Goal: Task Accomplishment & Management: Use online tool/utility

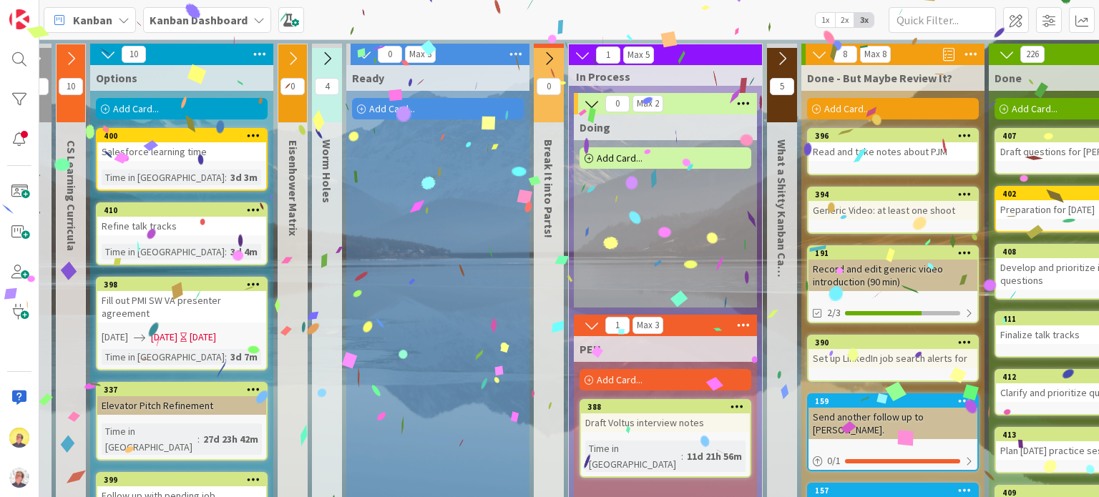
scroll to position [148, 14]
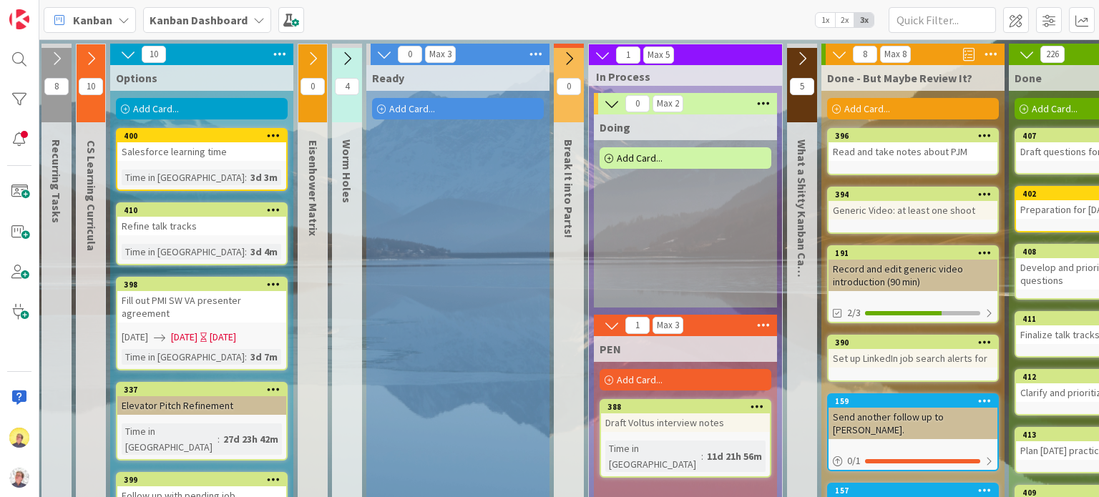
click at [833, 53] on icon at bounding box center [839, 55] width 16 height 16
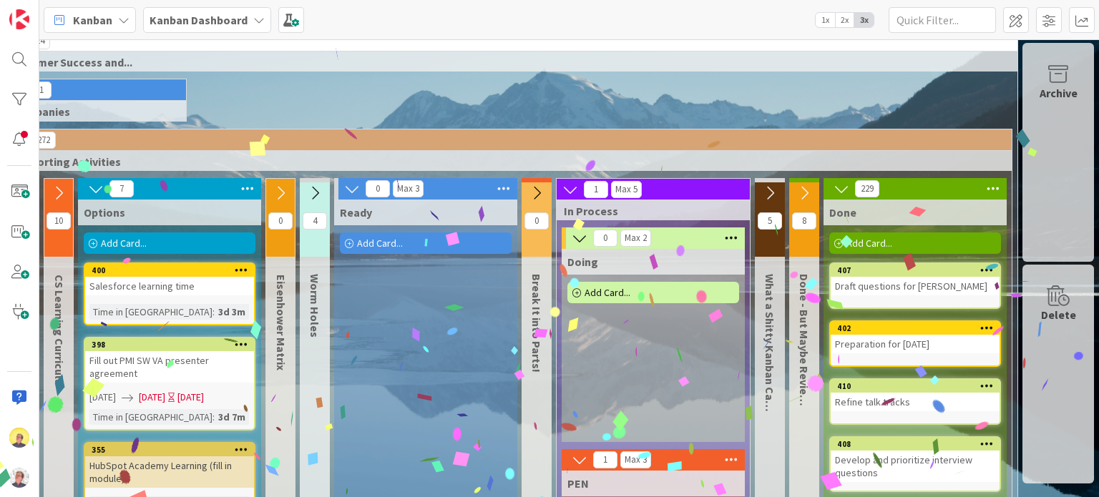
scroll to position [0, 57]
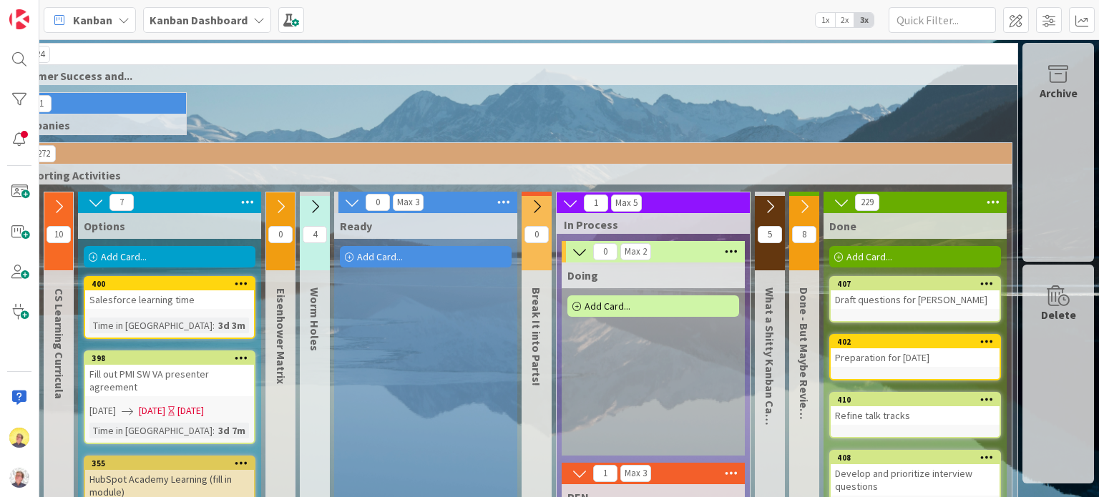
click at [155, 250] on div "Add Card..." at bounding box center [170, 256] width 172 height 21
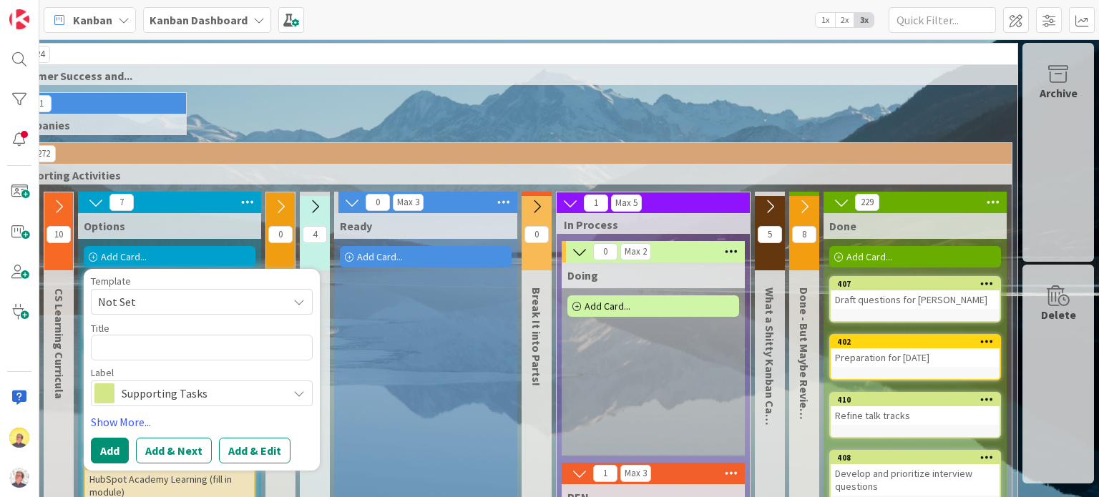
type textarea "x"
type textarea "F"
type textarea "x"
type textarea "Fo"
type textarea "x"
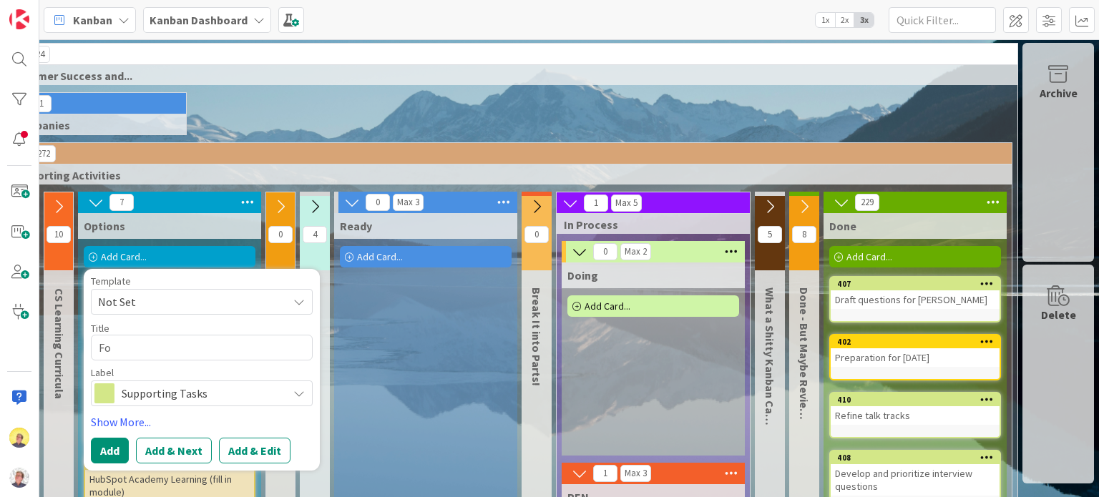
type textarea "Fol"
type textarea "x"
type textarea "Folo"
type textarea "x"
type textarea "Fol"
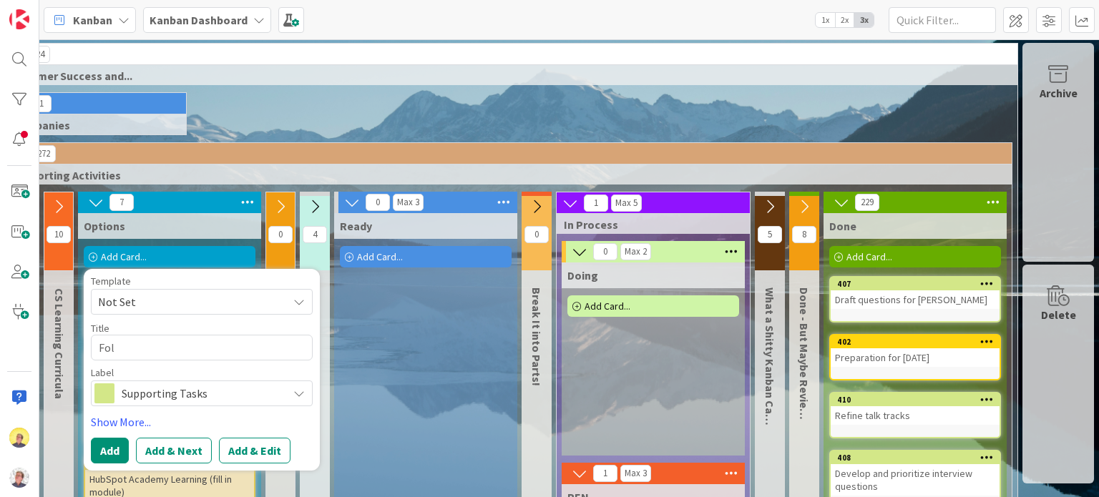
type textarea "x"
type textarea "Foll"
type textarea "x"
type textarea "Follo"
type textarea "x"
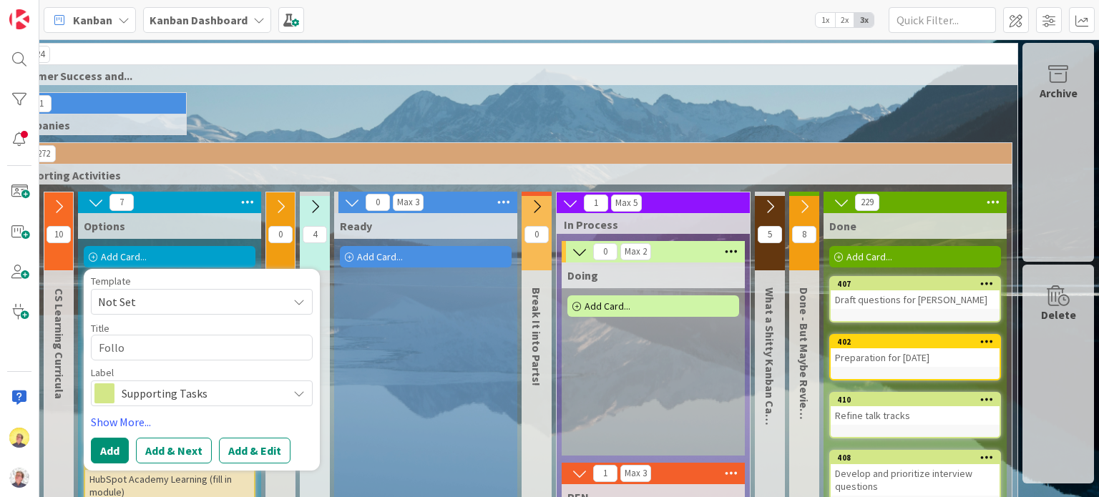
type textarea "Follow"
type textarea "x"
type textarea "Follow"
type textarea "x"
type textarea "Follow U"
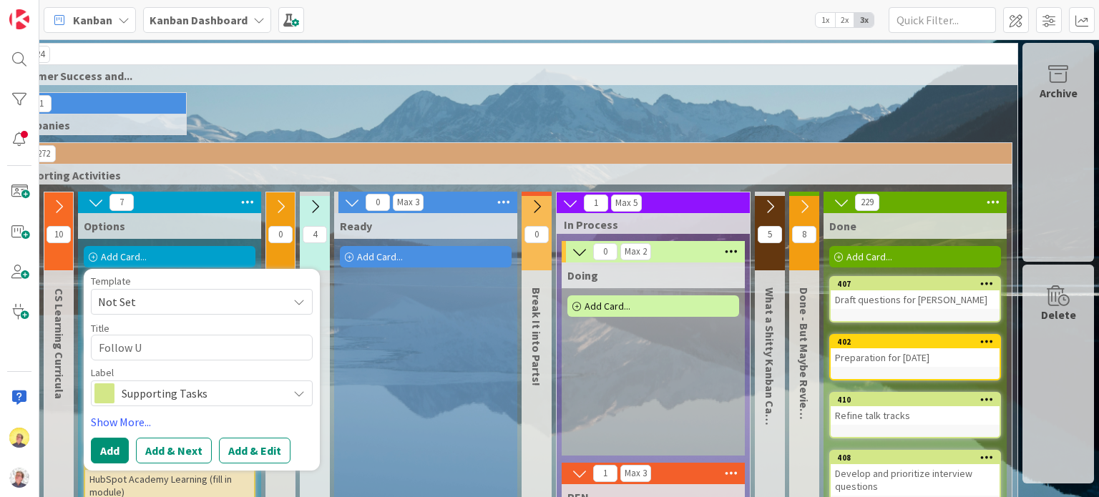
type textarea "x"
type textarea "Follow Up"
type textarea "x"
type textarea "Follow Ups"
click at [114, 424] on link "Show More..." at bounding box center [202, 422] width 222 height 17
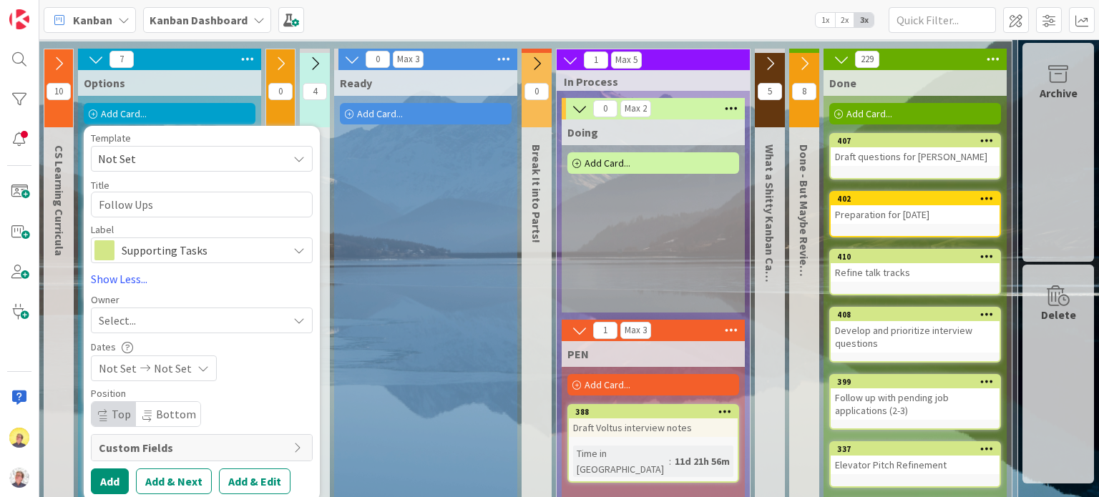
scroll to position [72, 57]
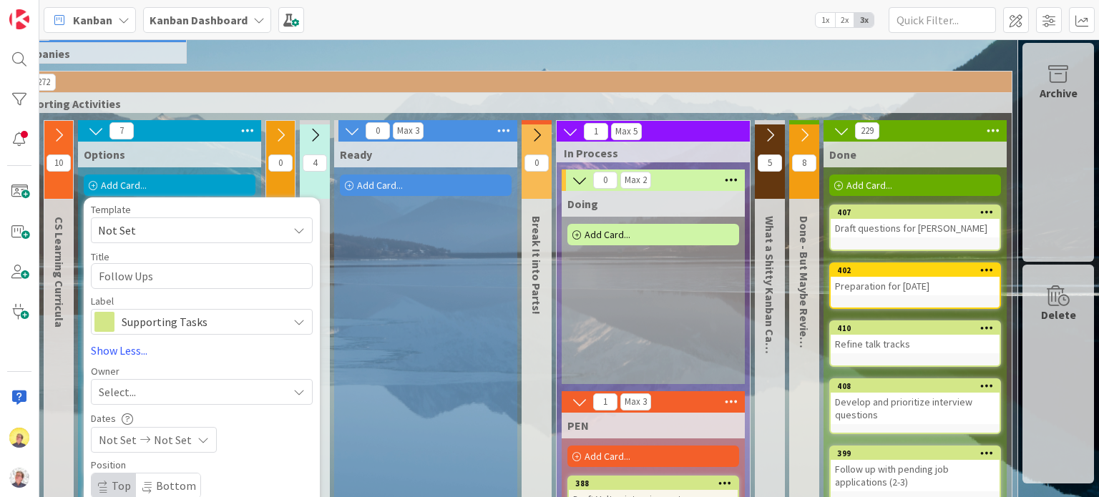
click at [177, 210] on div "Template" at bounding box center [202, 210] width 222 height 10
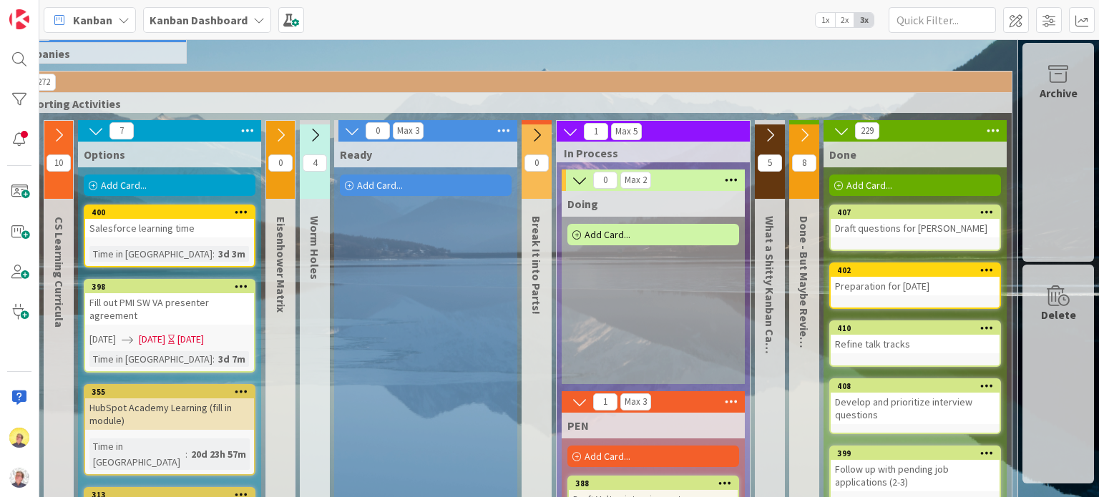
click at [143, 182] on div "Add Card..." at bounding box center [170, 185] width 172 height 21
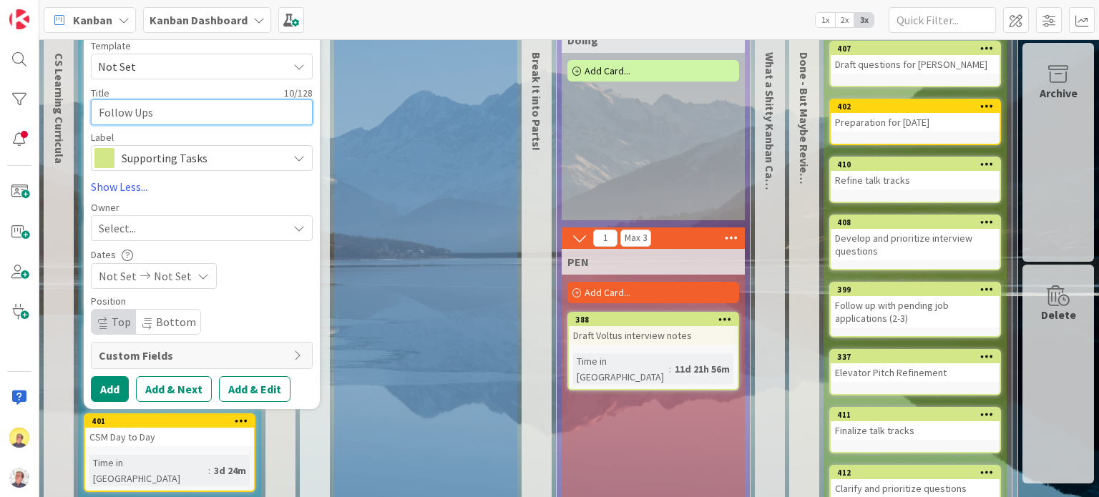
scroll to position [215, 57]
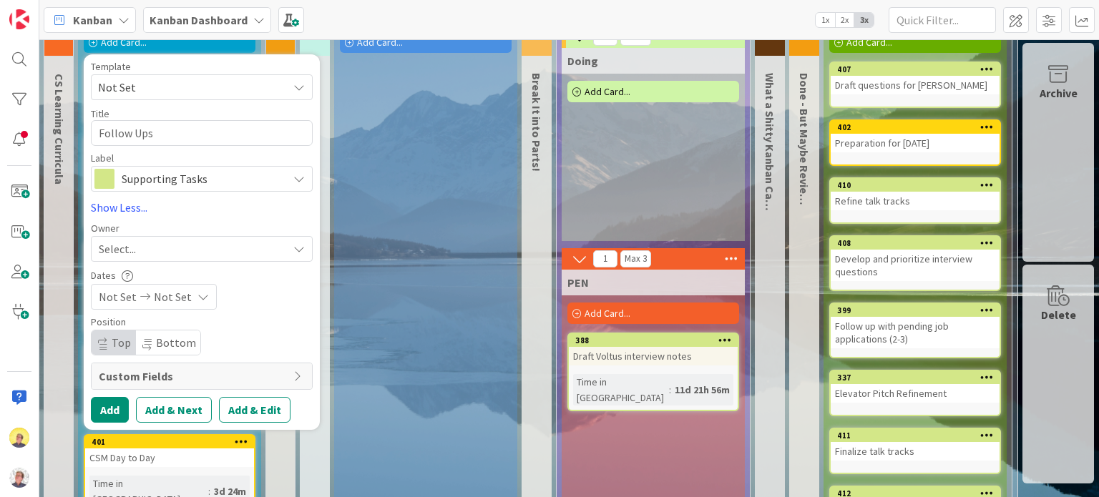
click at [167, 377] on span "Custom Fields" at bounding box center [192, 376] width 187 height 17
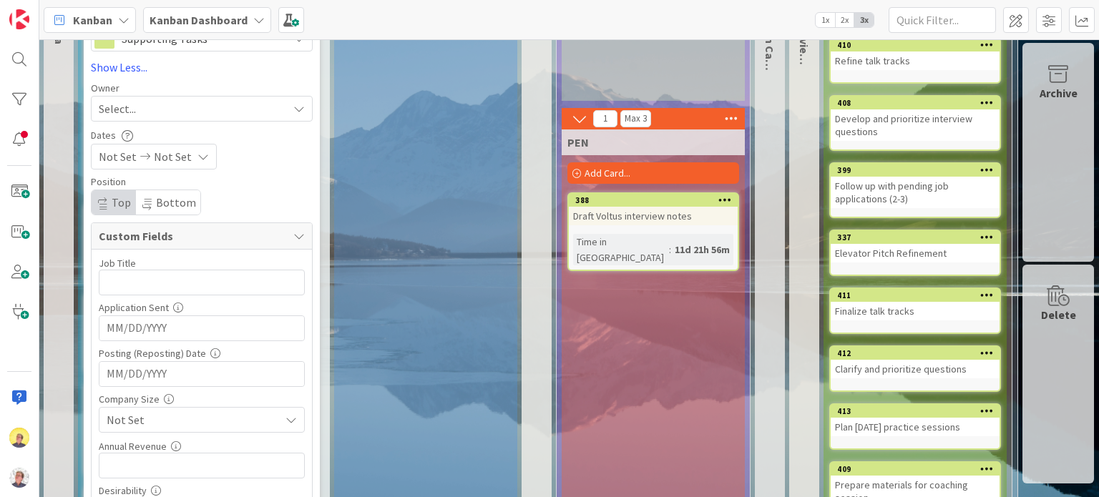
scroll to position [286, 57]
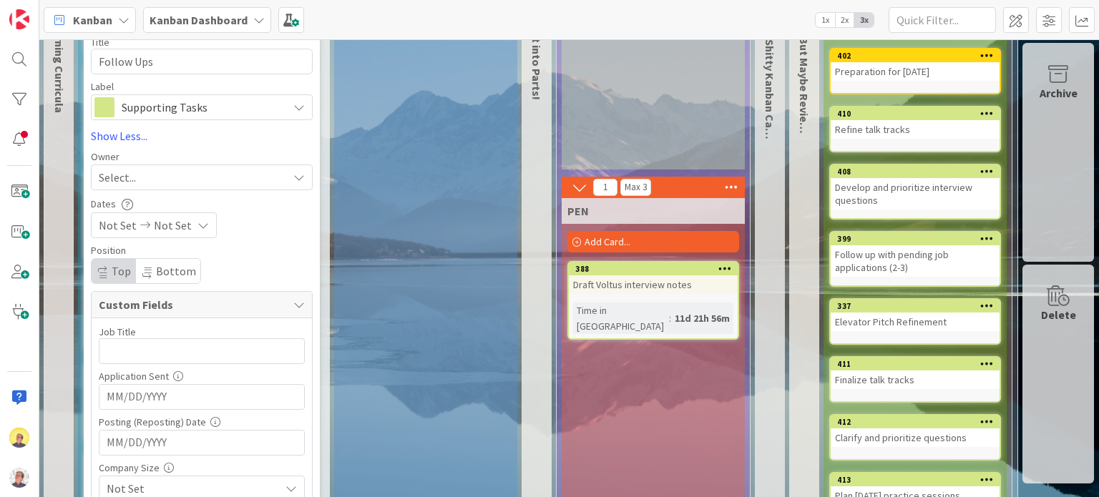
click at [158, 305] on span "Custom Fields" at bounding box center [192, 304] width 187 height 17
type textarea "x"
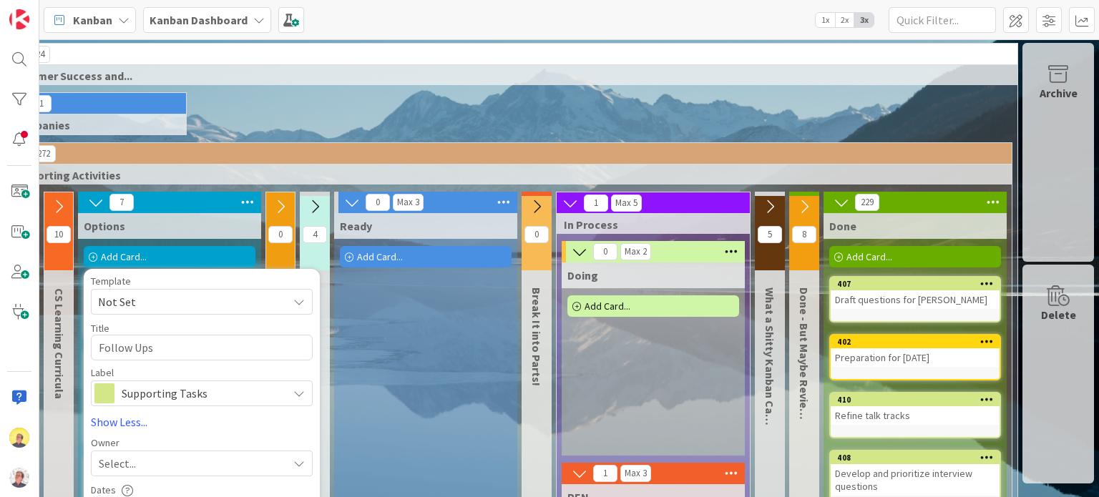
scroll to position [72, 57]
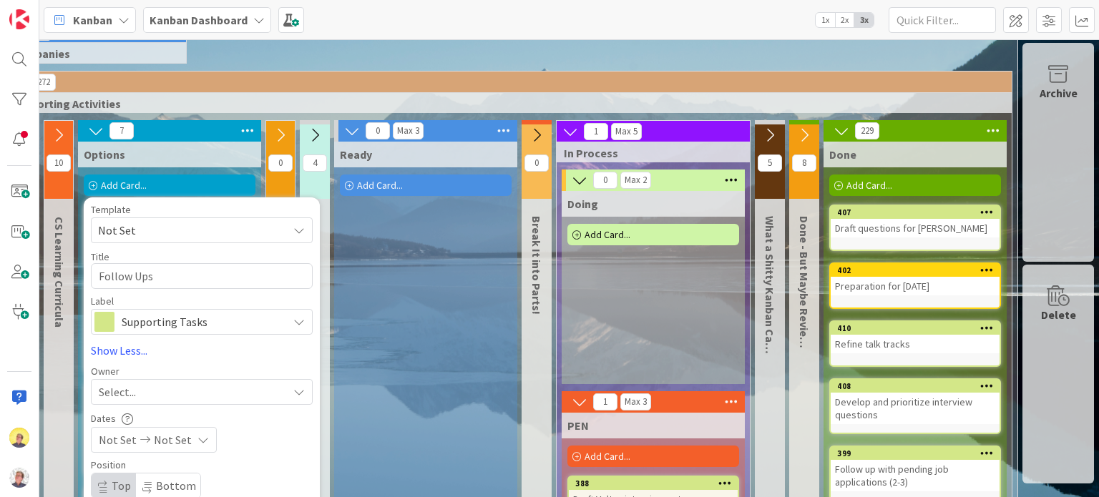
click at [169, 209] on div "Template" at bounding box center [202, 210] width 222 height 10
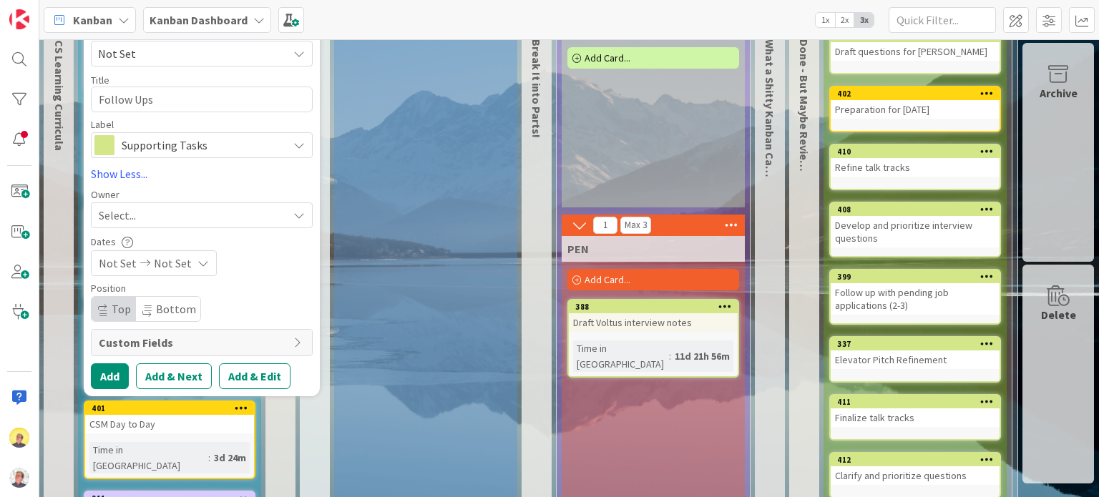
scroll to position [358, 57]
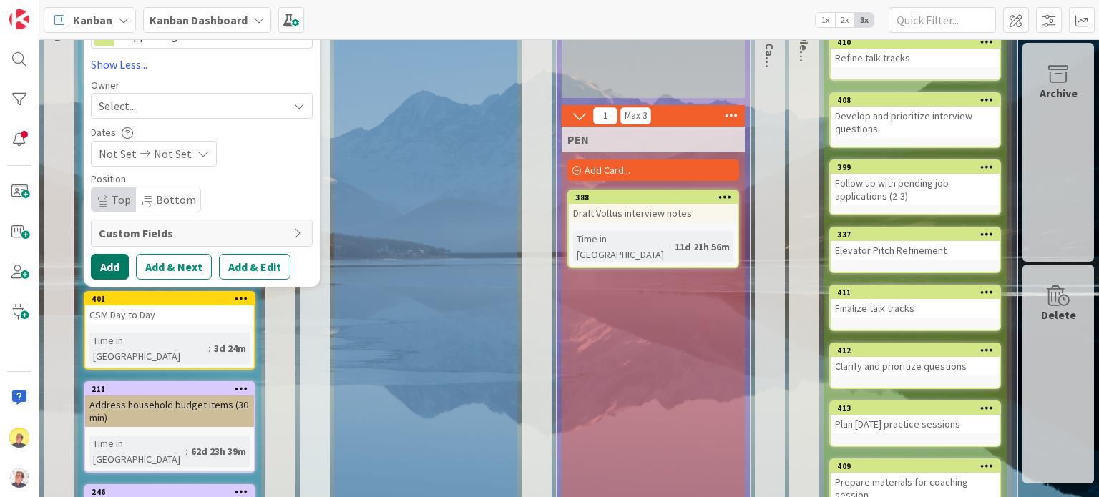
click at [109, 268] on button "Add" at bounding box center [110, 267] width 38 height 26
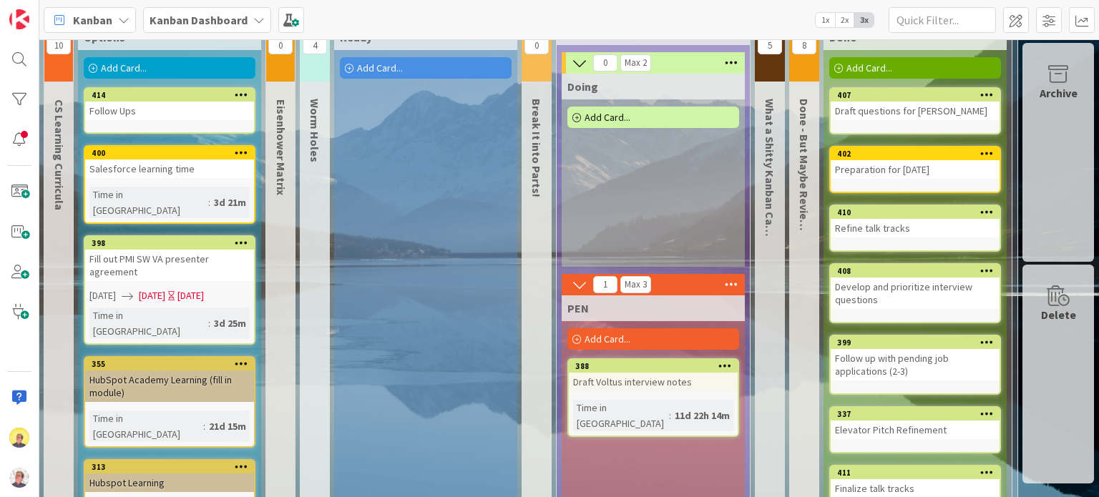
scroll to position [72, 57]
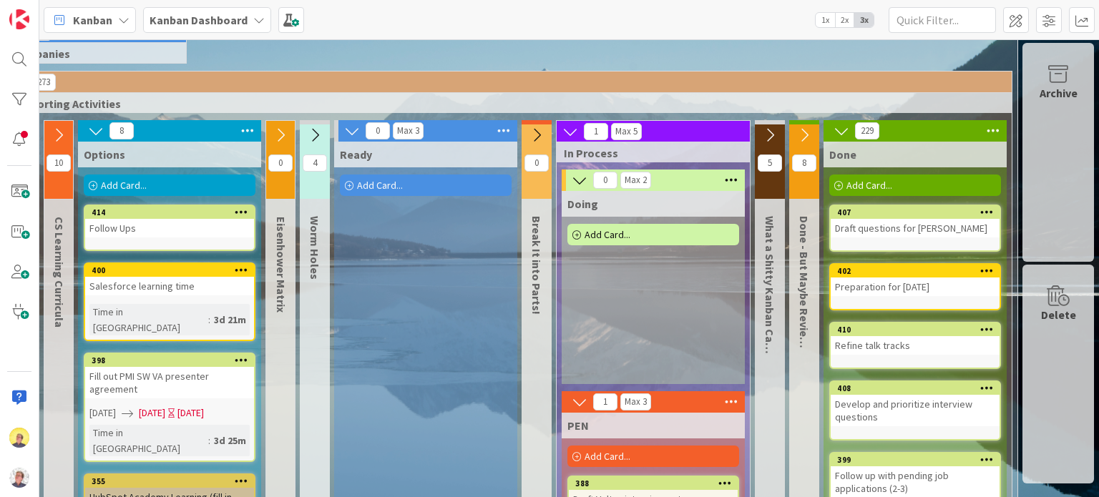
click at [170, 235] on div "Follow Ups" at bounding box center [169, 228] width 169 height 19
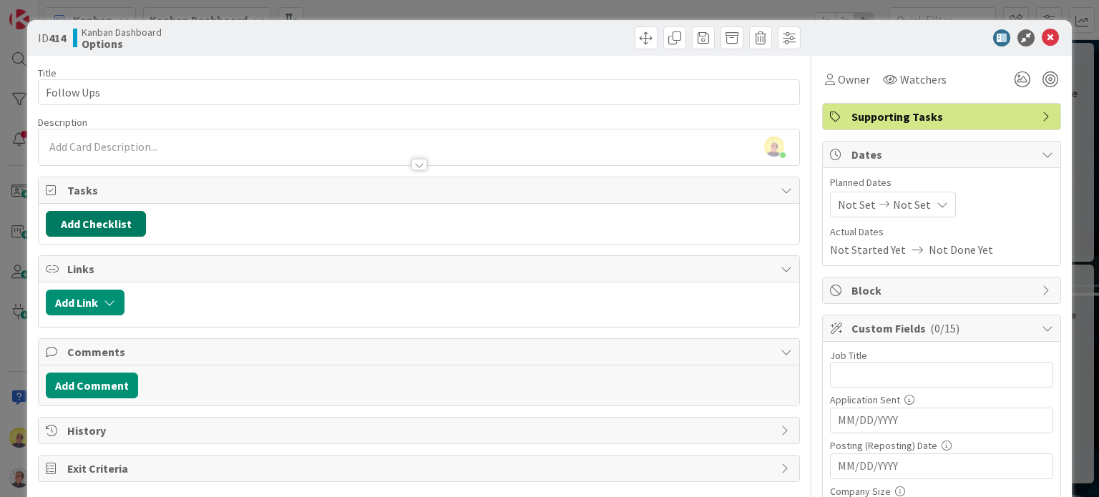
click at [94, 220] on button "Add Checklist" at bounding box center [96, 224] width 100 height 26
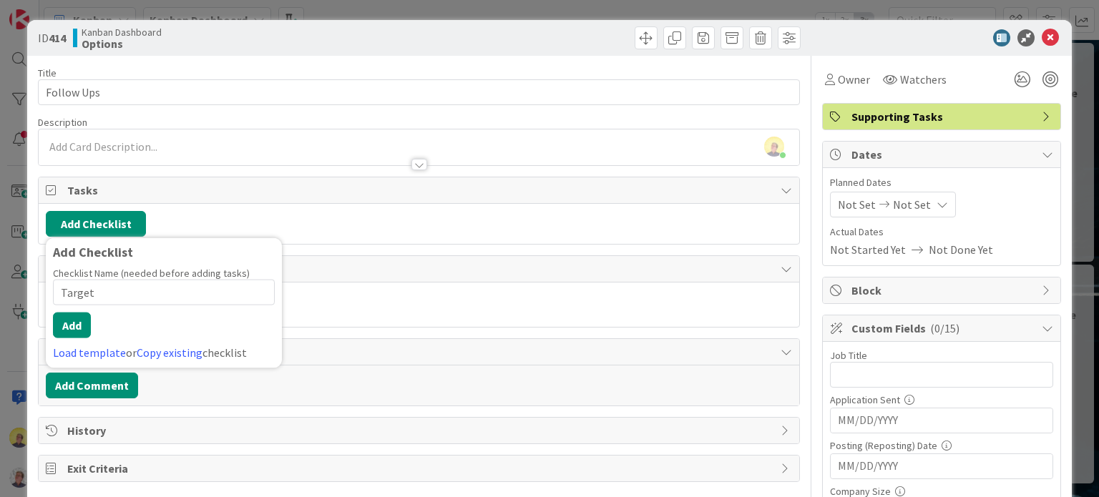
type input "Targets"
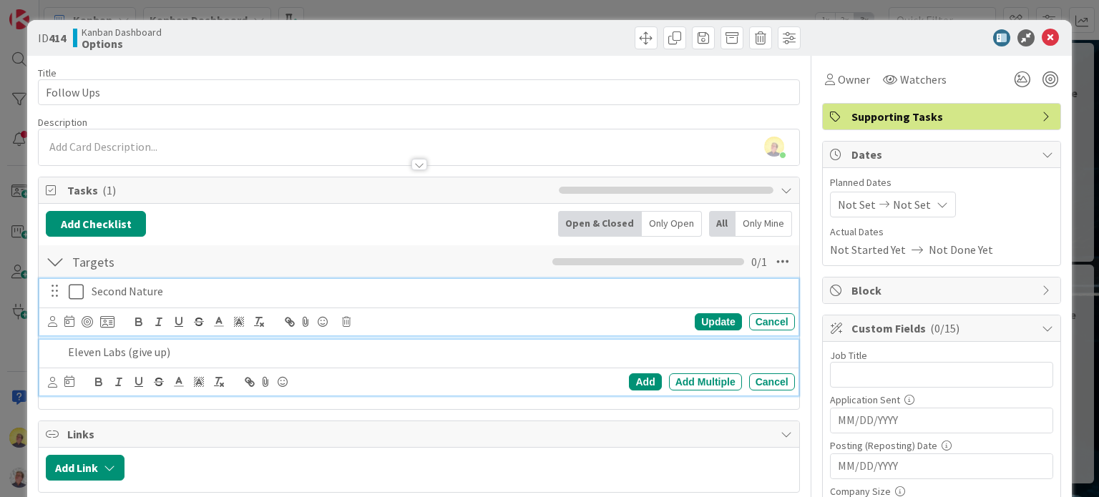
click at [235, 295] on p "Second Nature" at bounding box center [441, 291] width 698 height 16
click at [249, 360] on div "Eleven Labs (give up)" at bounding box center [428, 352] width 732 height 25
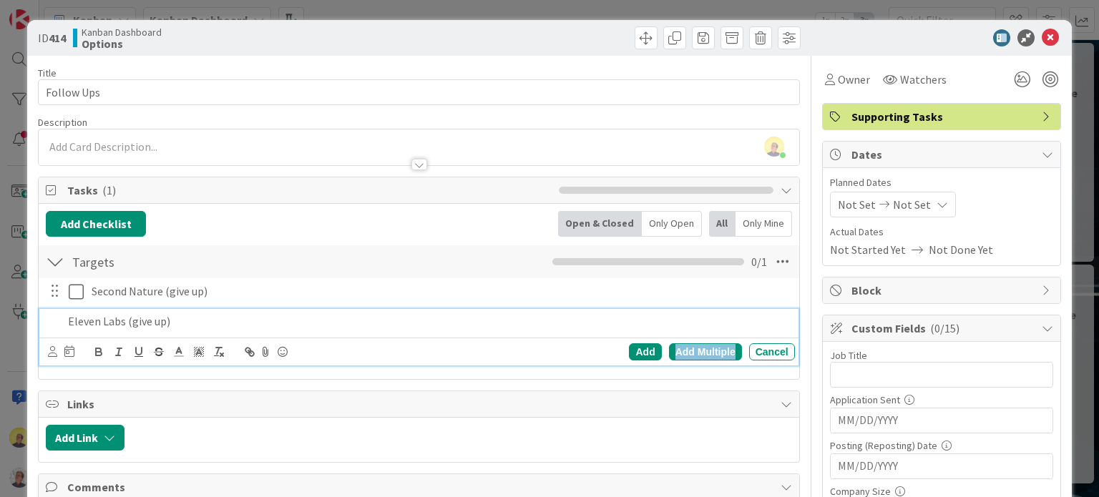
click at [693, 351] on div "Add Multiple" at bounding box center [705, 351] width 73 height 17
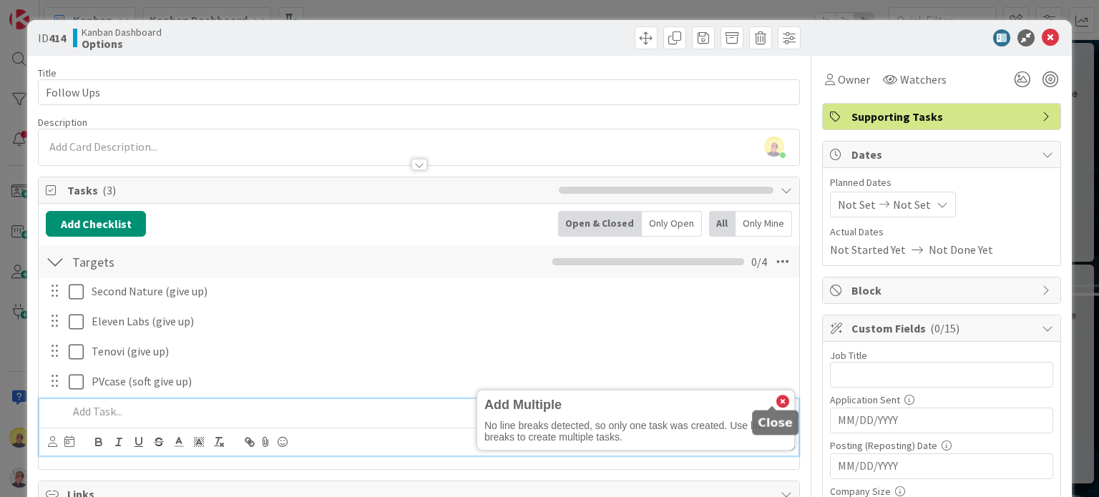
click at [776, 400] on icon at bounding box center [782, 402] width 13 height 13
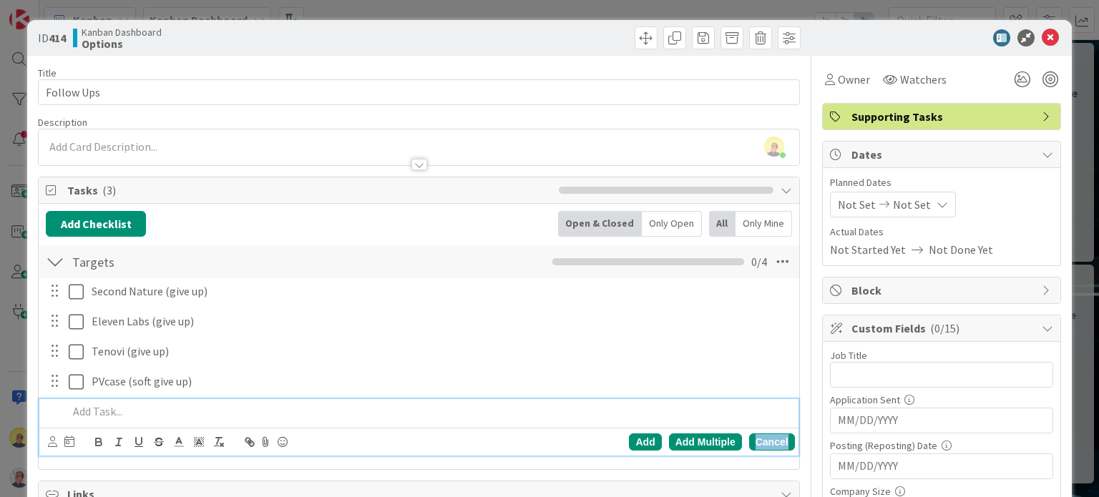
click at [749, 437] on div "Cancel" at bounding box center [772, 442] width 46 height 17
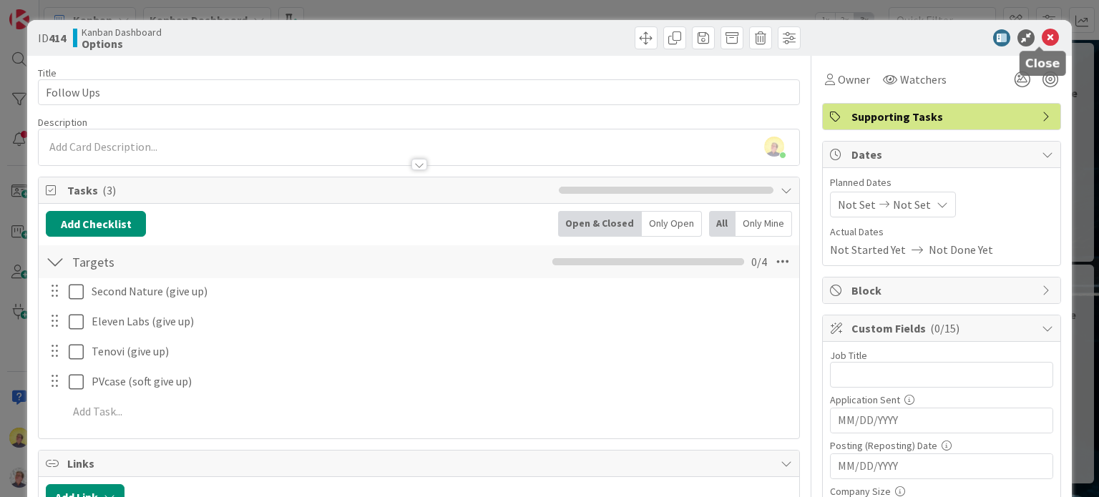
click at [1042, 39] on icon at bounding box center [1050, 37] width 17 height 17
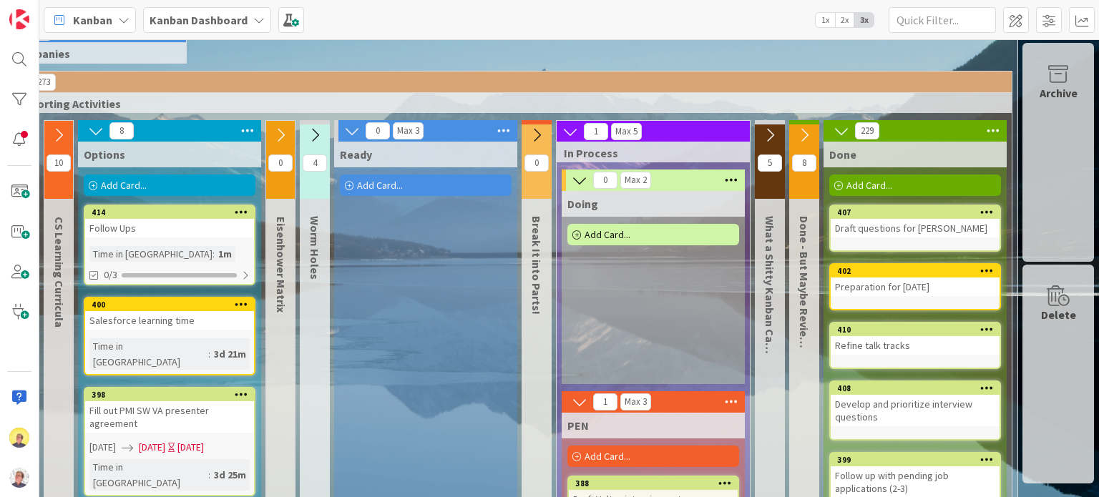
click at [140, 182] on div "Add Card..." at bounding box center [170, 185] width 172 height 21
